Goal: Navigation & Orientation: Understand site structure

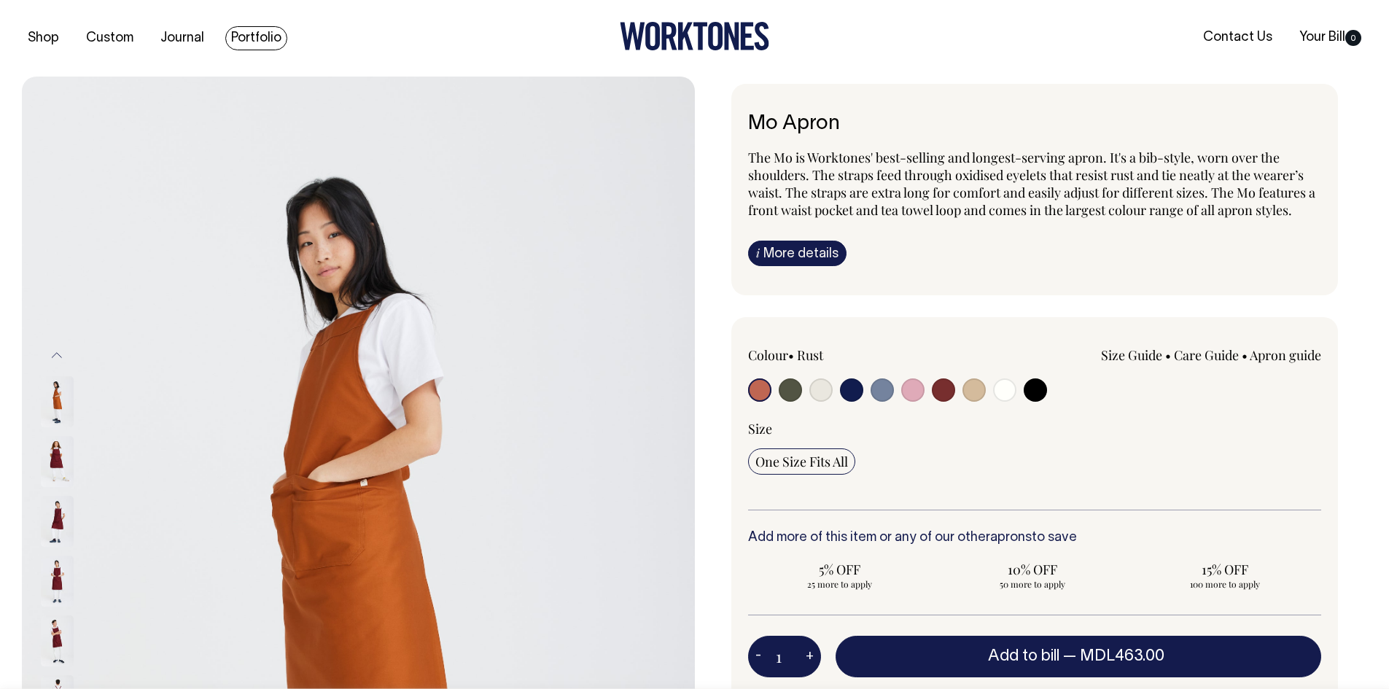
click at [273, 35] on link "Portfolio" at bounding box center [256, 38] width 62 height 24
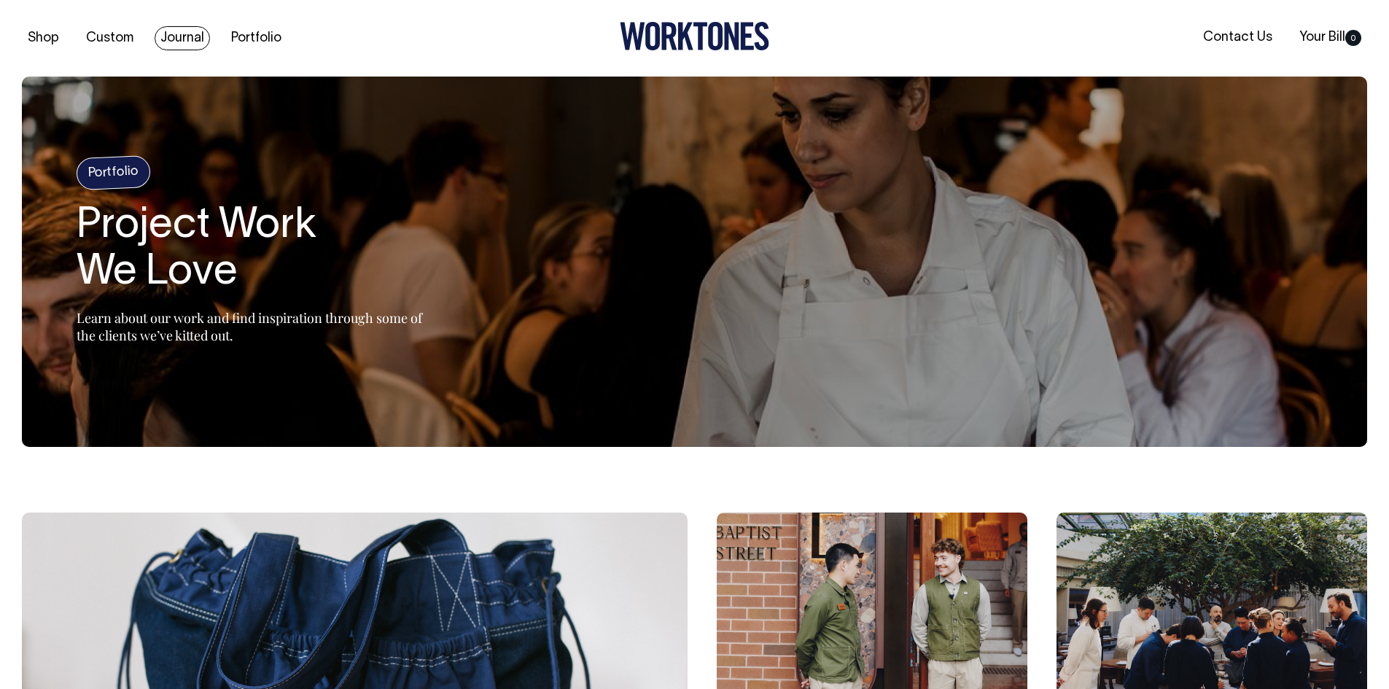
click at [167, 35] on link "Journal" at bounding box center [182, 38] width 55 height 24
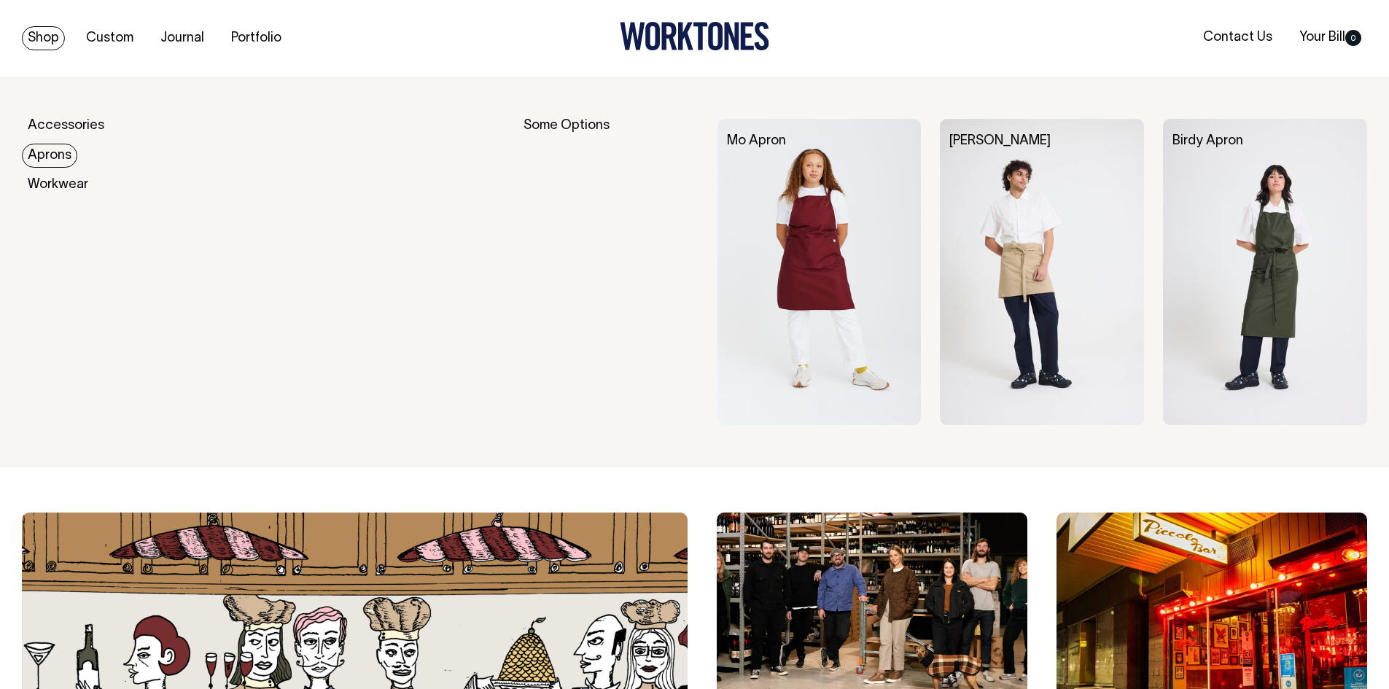
click at [51, 149] on link "Aprons" at bounding box center [49, 156] width 55 height 24
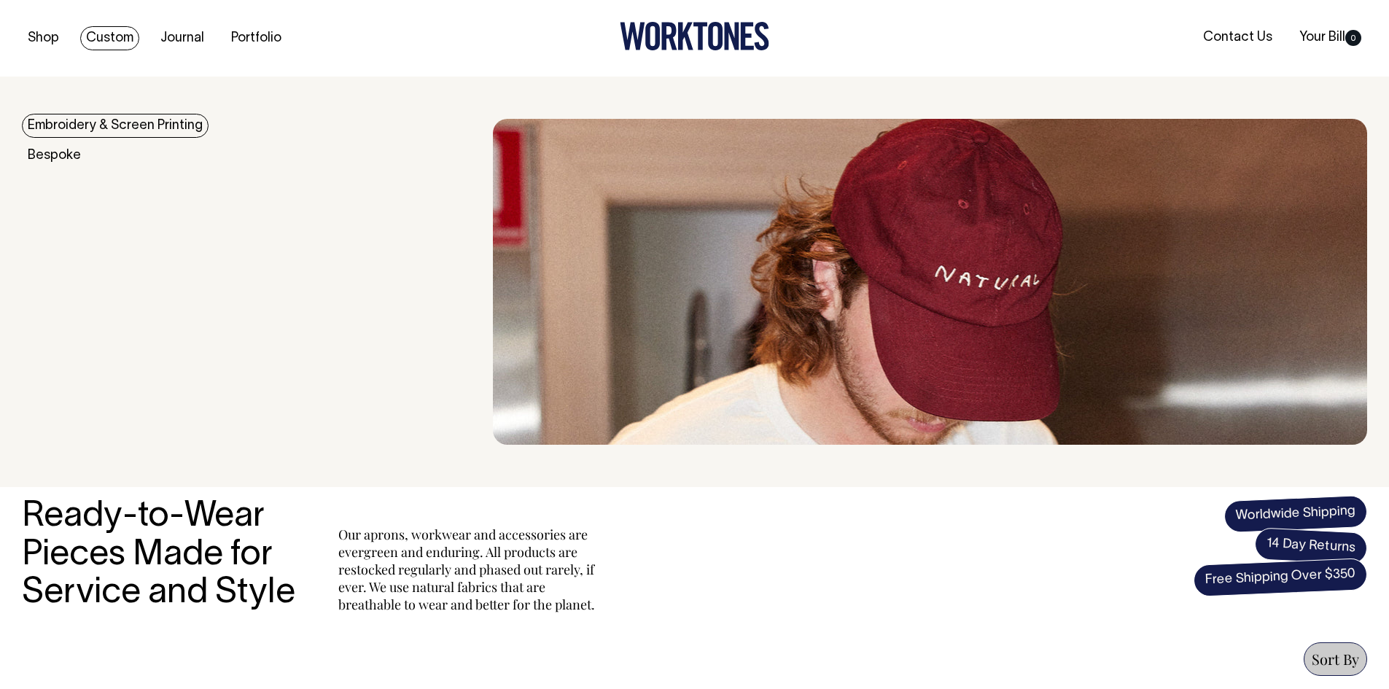
click at [72, 127] on link "Embroidery & Screen Printing" at bounding box center [115, 126] width 187 height 24
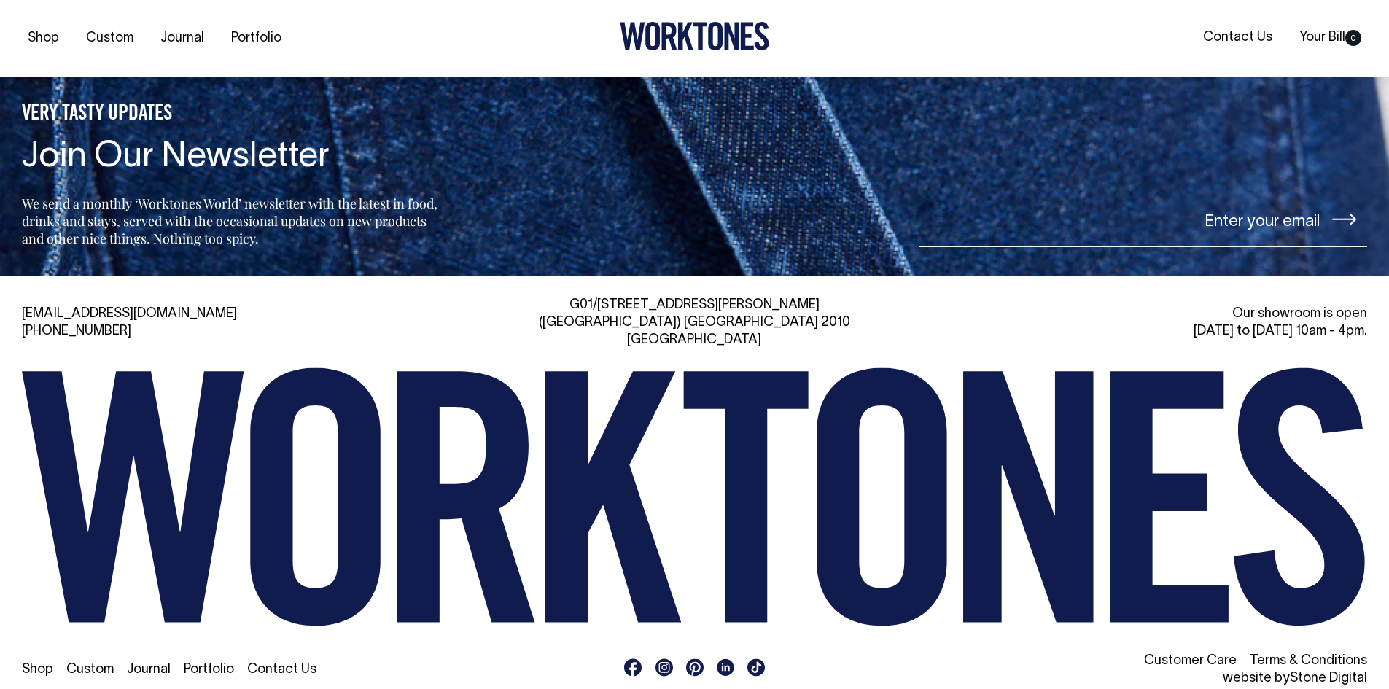
scroll to position [5229, 0]
